Goal: Contribute content

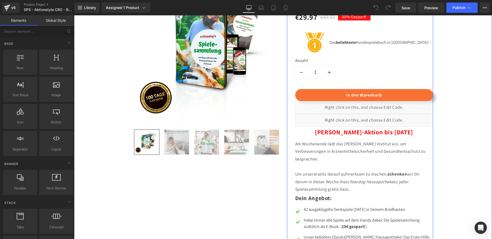
scroll to position [563, 0]
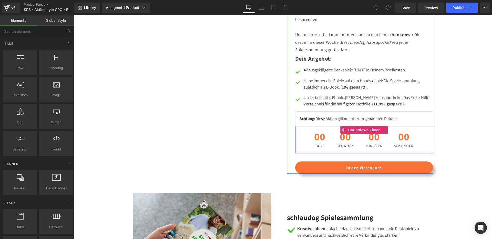
click at [328, 146] on div "00 Tage" at bounding box center [319, 139] width 21 height 27
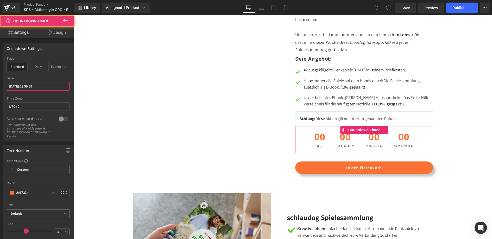
click at [26, 86] on input "[DATE] 23:59:59" at bounding box center [38, 86] width 63 height 8
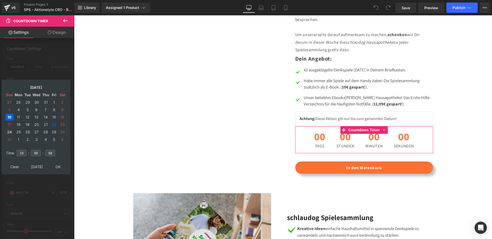
click at [11, 131] on td "24" at bounding box center [9, 132] width 8 height 7
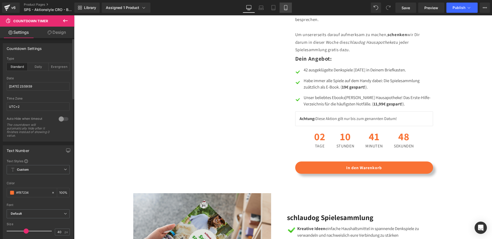
click at [284, 7] on icon at bounding box center [285, 7] width 5 height 5
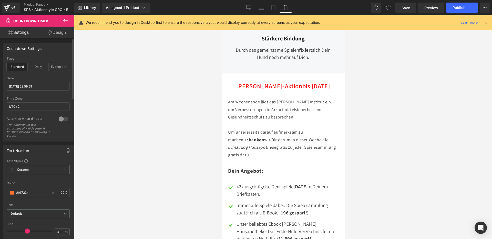
scroll to position [780, 0]
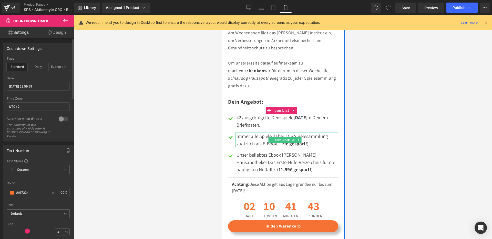
click at [241, 133] on div "Immer alle Spiele dabei: Die Spielesammlung zuätzlich als E-Book. ( 19€ gespart…" at bounding box center [286, 140] width 103 height 15
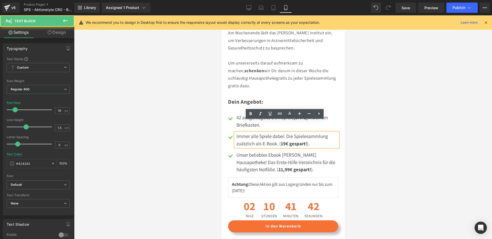
click at [240, 133] on div "Immer alle Spiele dabei: Die Spielesammlung zuätzlich als E-Book. ( 19€ gespart…" at bounding box center [286, 140] width 103 height 15
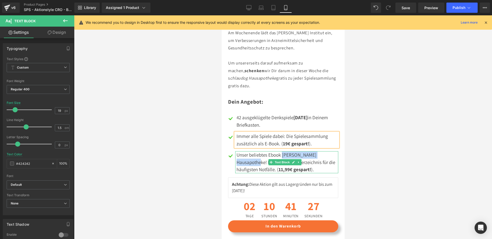
drag, startPoint x: 282, startPoint y: 142, endPoint x: 266, endPoint y: 152, distance: 19.1
click at [266, 152] on div "Unser beliebtes Ebook [PERSON_NAME] Hausapotheke! Das Erste-Hilfe-Verzeichnis f…" at bounding box center [286, 162] width 103 height 22
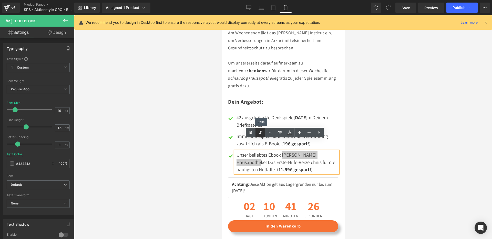
click at [261, 130] on icon at bounding box center [260, 133] width 6 height 6
click at [321, 151] on div "Unser beliebtes Ebook [PERSON_NAME] Hausapotheke ! Das Erste-Hilfe-Verzeichnis …" at bounding box center [286, 162] width 103 height 22
click at [459, 6] on span "Publish" at bounding box center [459, 8] width 13 height 4
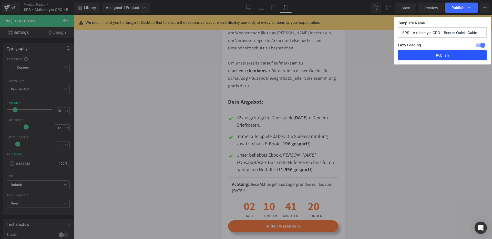
click at [424, 59] on button "Publish" at bounding box center [442, 55] width 89 height 10
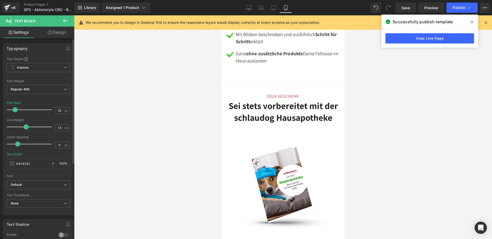
scroll to position [1141, 0]
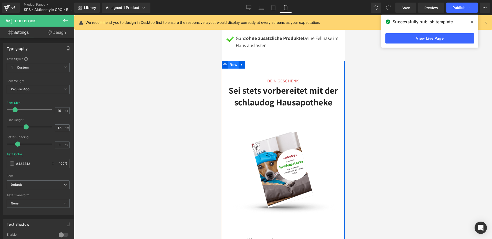
click at [233, 61] on span "Row" at bounding box center [233, 65] width 10 height 8
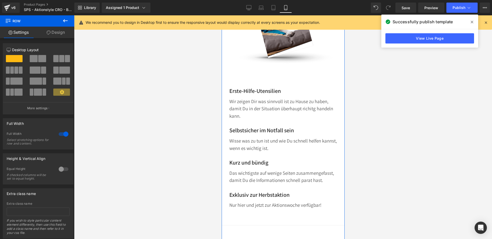
scroll to position [1268, 0]
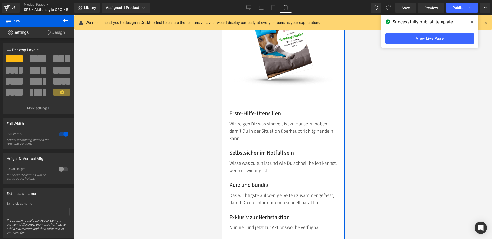
click at [227, 210] on div "Kurz und bündig Text Block Das wichtigste auf wenige Seiten zusammengefasst, da…" at bounding box center [282, 202] width 115 height 57
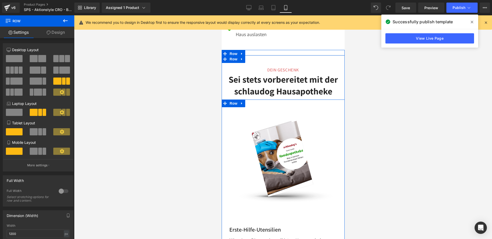
scroll to position [1151, 0]
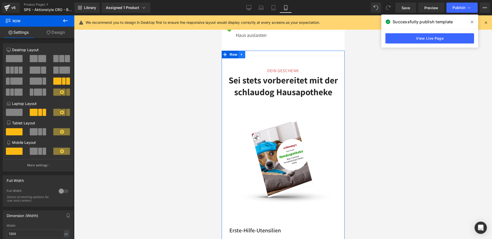
click at [242, 51] on link at bounding box center [241, 55] width 7 height 8
click at [240, 53] on icon at bounding box center [242, 55] width 4 height 4
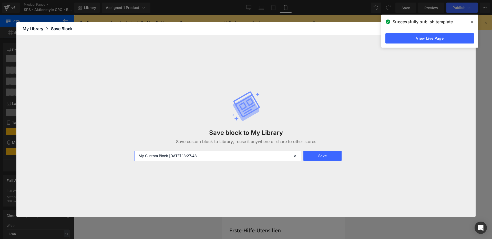
click at [189, 158] on input "My Custom Block [DATE] 13:27:48" at bounding box center [217, 156] width 167 height 10
type input "Hausapotheke"
click at [330, 155] on button "Save" at bounding box center [322, 156] width 38 height 10
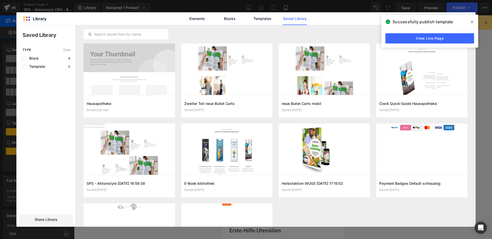
click at [473, 23] on icon at bounding box center [472, 22] width 3 height 4
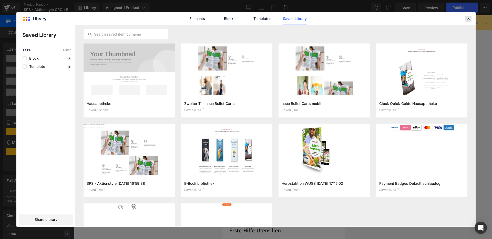
click at [466, 19] on icon at bounding box center [468, 18] width 5 height 5
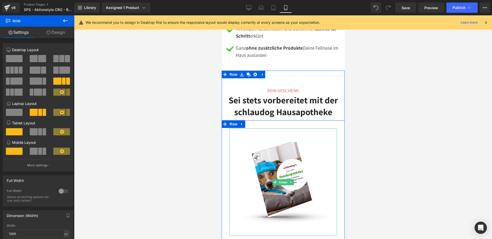
scroll to position [1119, 0]
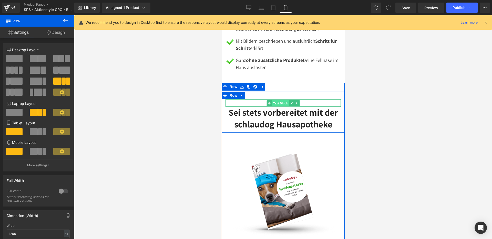
click at [273, 100] on span "Text Block" at bounding box center [280, 103] width 17 height 6
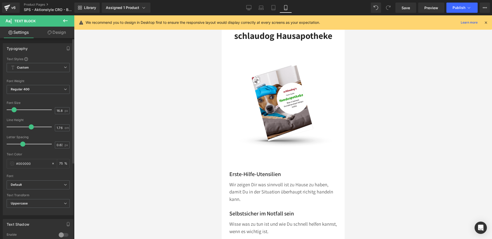
scroll to position [1208, 0]
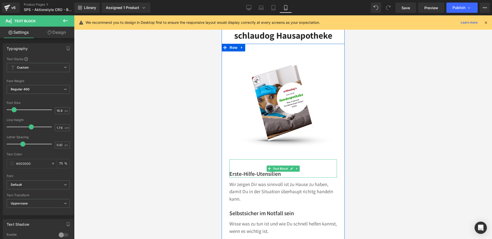
click at [232, 170] on p "Erste-Hilfe-Utensilien" at bounding box center [283, 173] width 108 height 7
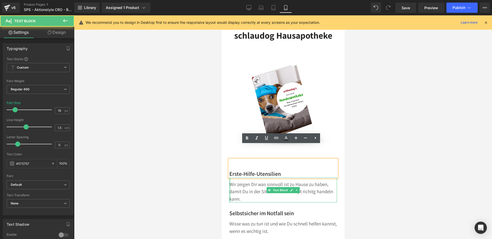
click at [229, 181] on div at bounding box center [229, 190] width 1 height 25
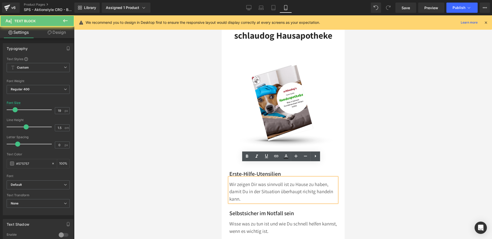
click at [221, 15] on div at bounding box center [221, 15] width 0 height 0
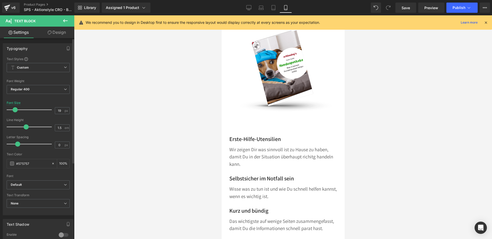
scroll to position [1244, 0]
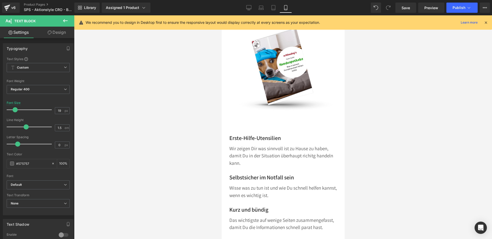
click at [263, 135] on p "Erste-Hilfe-Utensilien" at bounding box center [283, 138] width 108 height 7
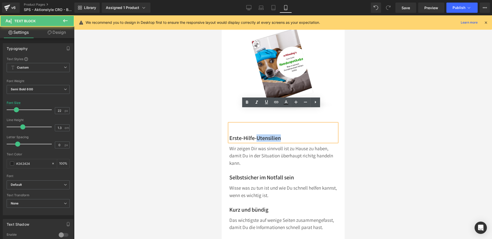
click at [263, 135] on p "Erste-Hilfe-Utensilien" at bounding box center [283, 138] width 108 height 7
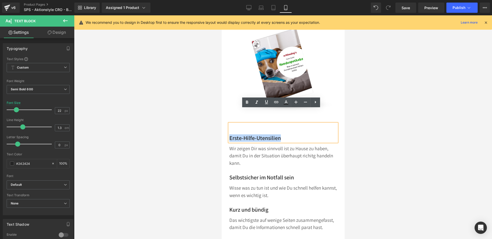
copy p "Erste-Hilfe-Utensilien"
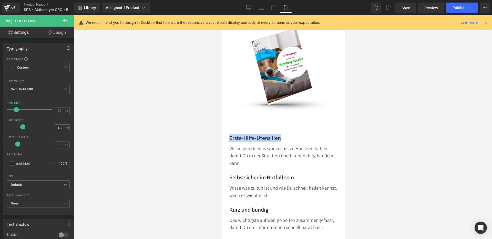
click at [255, 145] on p "Wir zeigen Dir was sinnvoll ist zu Hause zu haben, damit Du in der Situation üb…" at bounding box center [283, 156] width 108 height 22
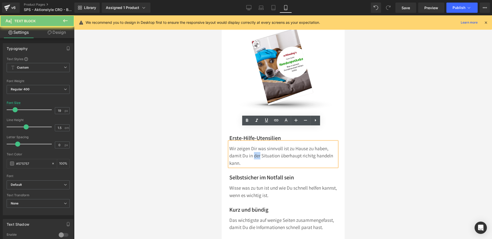
click at [255, 145] on p "Wir zeigen Dir was sinnvoll ist zu Hause zu haben, damit Du in der Situation üb…" at bounding box center [283, 156] width 108 height 22
copy p "Wir zeigen Dir was sinnvoll ist zu Hause zu haben, damit Du in der Situation üb…"
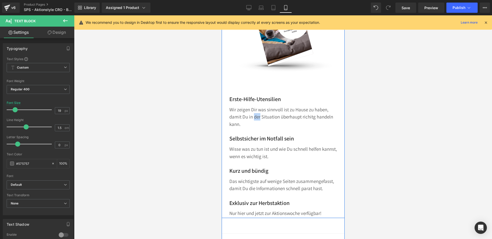
scroll to position [1315, 0]
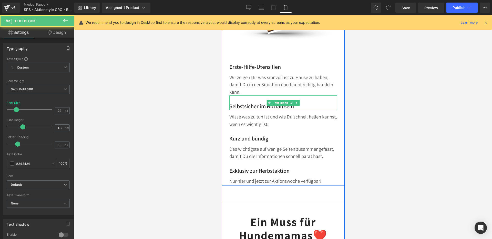
click at [266, 103] on p "Selbstsicher im Notfall sein" at bounding box center [283, 106] width 108 height 7
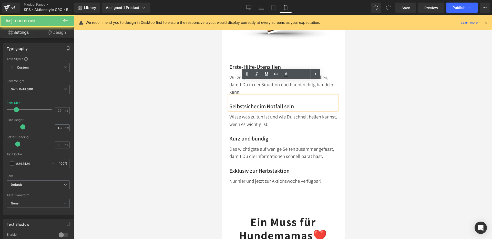
click at [251, 103] on p "Selbstsicher im Notfall sein" at bounding box center [283, 106] width 108 height 7
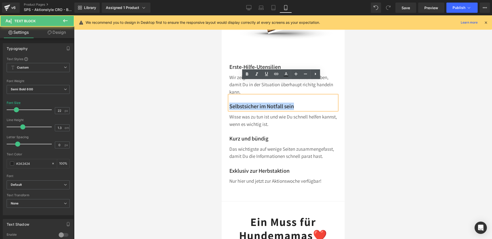
click at [251, 103] on p "Selbstsicher im Notfall sein" at bounding box center [283, 106] width 108 height 7
copy p "Selbstsicher im Notfall sein"
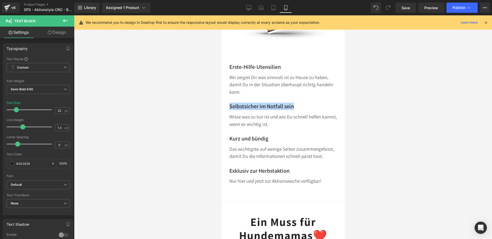
click at [251, 113] on p "Wisse was zu tun ist und wie Du schnell helfen kannst, wenn es wichtig ist." at bounding box center [283, 120] width 108 height 15
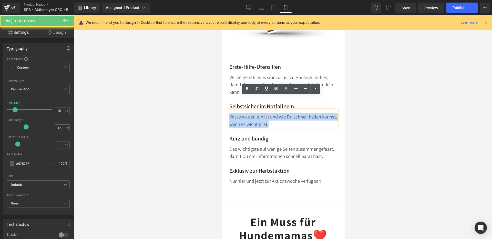
click at [251, 113] on p "Wisse was zu tun ist und wie Du schnell helfen kannst, wenn es wichtig ist." at bounding box center [283, 120] width 108 height 15
copy p "Wisse was zu tun ist und wie Du schnell helfen kannst, wenn es wichtig ist."
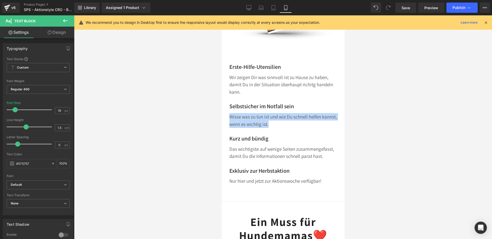
click at [253, 135] on p "Kurz und bündig" at bounding box center [283, 138] width 108 height 7
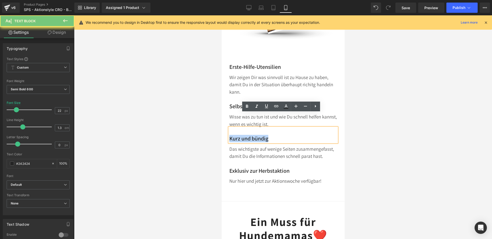
click at [253, 135] on p "Kurz und bündig" at bounding box center [283, 138] width 108 height 7
copy p "Kurz und bündig"
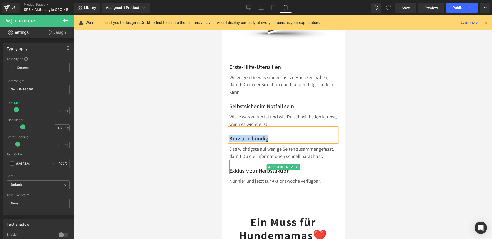
click at [277, 164] on span "Text Block" at bounding box center [280, 167] width 17 height 6
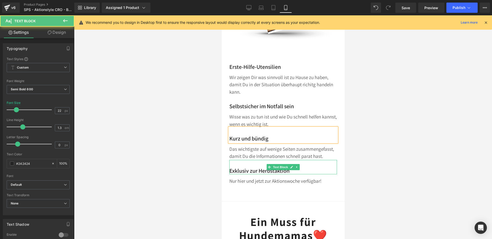
click at [259, 167] on p "Exklusiv zur Herbstaktion" at bounding box center [283, 170] width 108 height 7
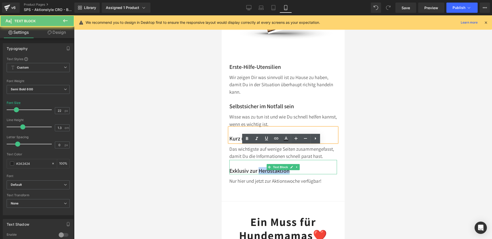
click at [259, 167] on p "Exklusiv zur Herbstaktion" at bounding box center [283, 170] width 108 height 7
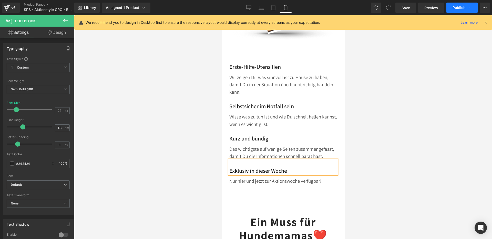
click at [455, 7] on span "Publish" at bounding box center [459, 8] width 13 height 4
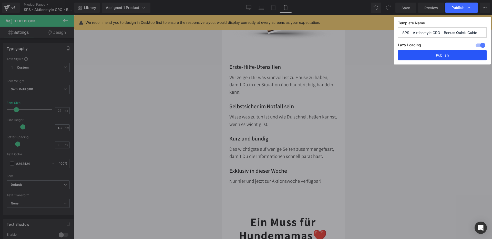
click at [454, 54] on button "Publish" at bounding box center [442, 55] width 89 height 10
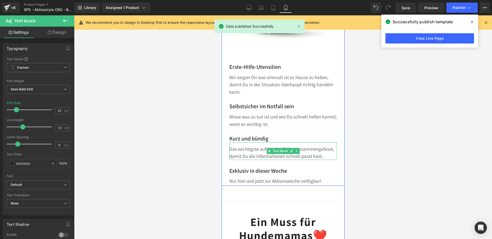
click at [245, 146] on p "Das wichtigste auf wenige Seiten zusammengefasst, damit Du die Informationen sc…" at bounding box center [283, 153] width 108 height 15
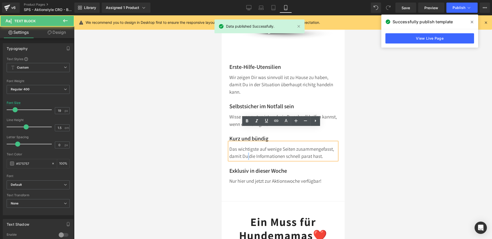
click at [245, 146] on p "Das wichtigste auf wenige Seiten zusammengefasst, damit Du die Informationen sc…" at bounding box center [283, 153] width 108 height 15
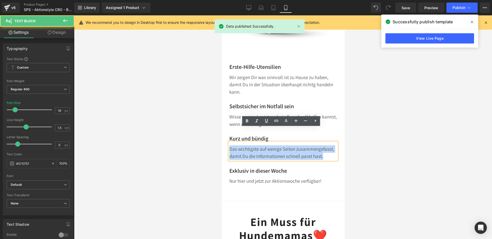
click at [245, 146] on p "Das wichtigste auf wenige Seiten zusammengefasst, damit Du die Informationen sc…" at bounding box center [283, 153] width 108 height 15
copy p "Das wichtigste auf wenige Seiten zusammengefasst, damit Du die Informationen sc…"
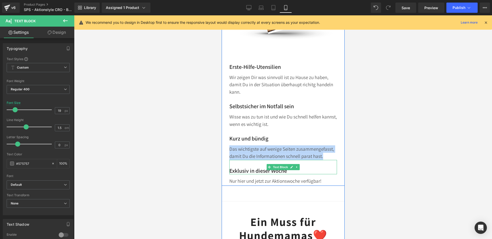
click at [262, 167] on p "Exklusiv in dieser Woche" at bounding box center [283, 170] width 108 height 7
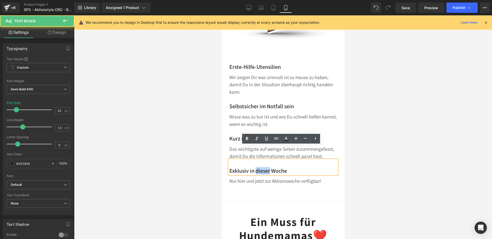
click at [262, 167] on p "Exklusiv in dieser Woche" at bounding box center [283, 170] width 108 height 7
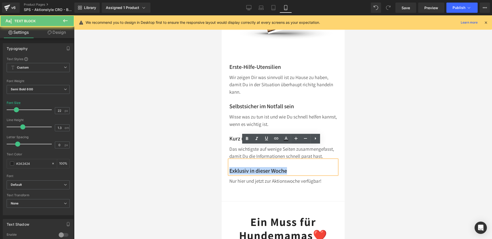
click at [262, 167] on p "Exklusiv in dieser Woche" at bounding box center [283, 170] width 108 height 7
copy p "Exklusiv in dieser Woche"
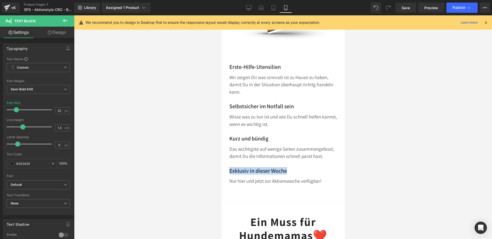
click at [269, 175] on div "Nur hier und jetzt zur Aktionswoche verfügbar! Text Block" at bounding box center [283, 180] width 108 height 11
click at [269, 178] on p "Nur hier und jetzt zur Aktionswoche verfügbar!" at bounding box center [283, 181] width 108 height 7
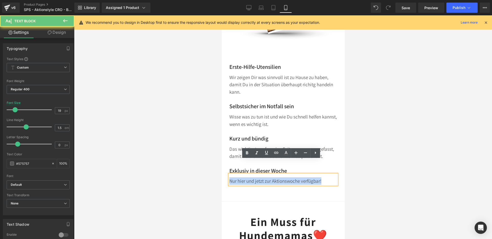
click at [269, 178] on p "Nur hier und jetzt zur Aktionswoche verfügbar!" at bounding box center [283, 181] width 108 height 7
copy p "Nur hier und jetzt zur Aktionswoche verfügbar!"
